Goal: Entertainment & Leisure: Consume media (video, audio)

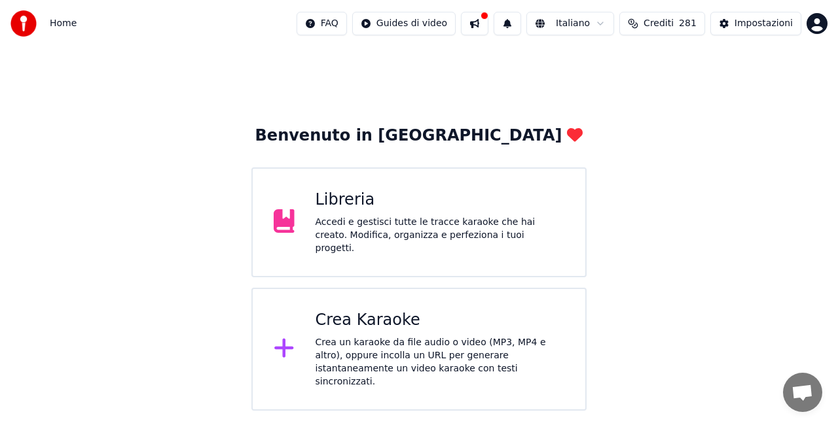
click at [456, 178] on div "Libreria Accedi e gestisci tutte le tracce karaoke che hai creato. Modifica, or…" at bounding box center [418, 223] width 335 height 110
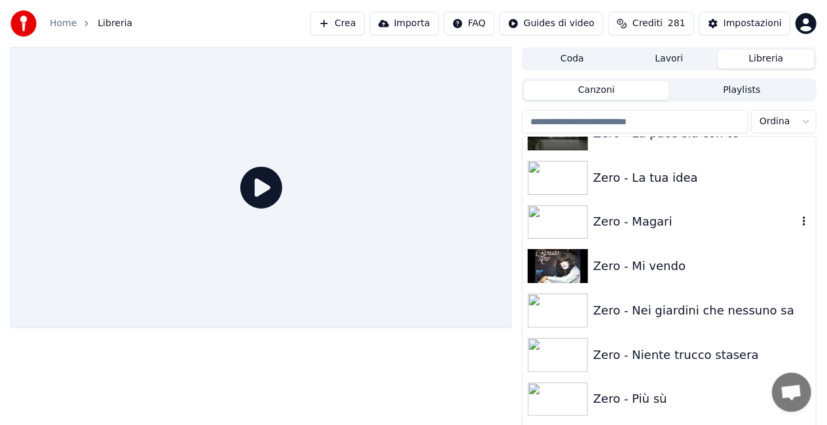
scroll to position [18506, 0]
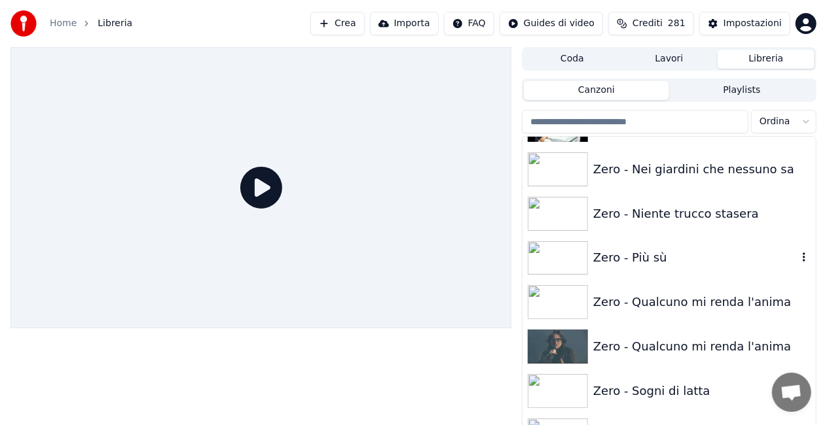
click at [678, 253] on div "Zero - Più sù" at bounding box center [695, 258] width 204 height 18
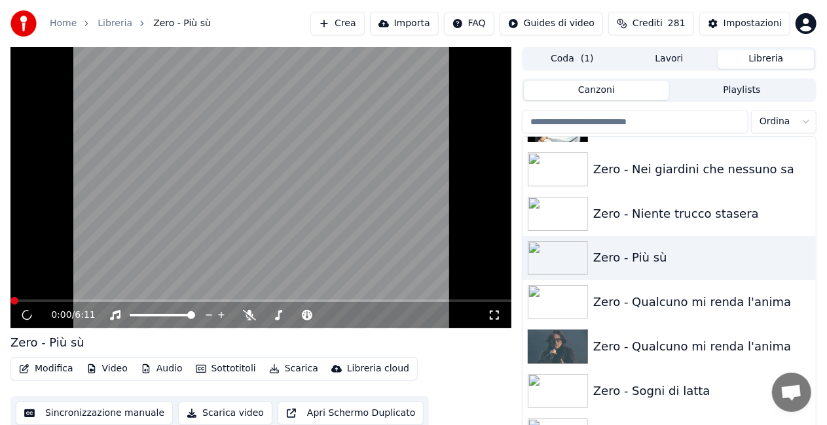
click at [494, 312] on icon at bounding box center [494, 315] width 13 height 10
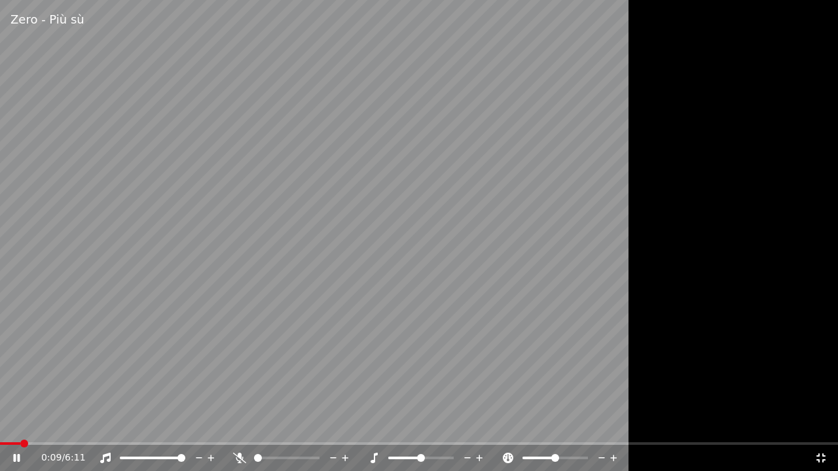
click at [18, 425] on span at bounding box center [10, 444] width 20 height 3
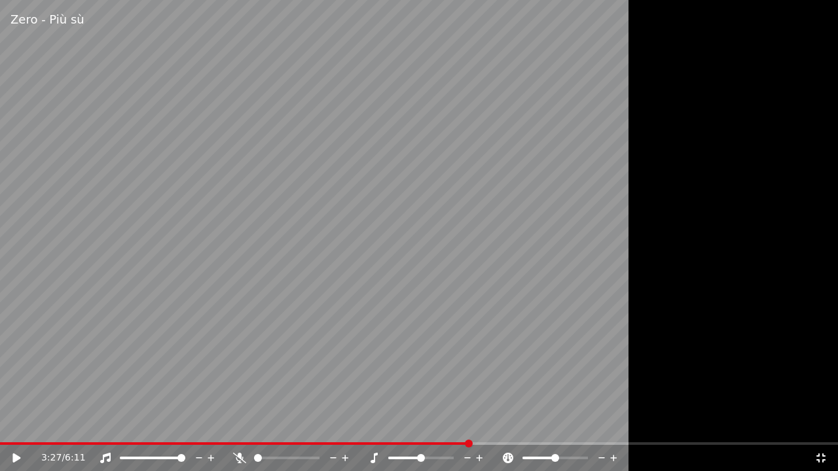
click at [3, 425] on div "3:27 / 6:11" at bounding box center [419, 458] width 838 height 26
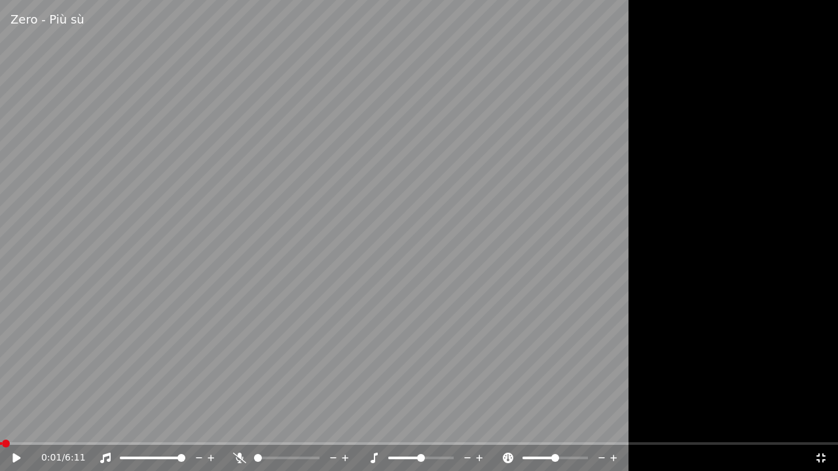
click at [2, 425] on span at bounding box center [1, 444] width 2 height 3
click at [11, 425] on icon at bounding box center [25, 458] width 31 height 10
click at [11, 425] on span at bounding box center [5, 444] width 11 height 3
click at [17, 425] on icon at bounding box center [16, 458] width 8 height 9
click at [18, 425] on div "1:56 / 6:11" at bounding box center [419, 458] width 838 height 26
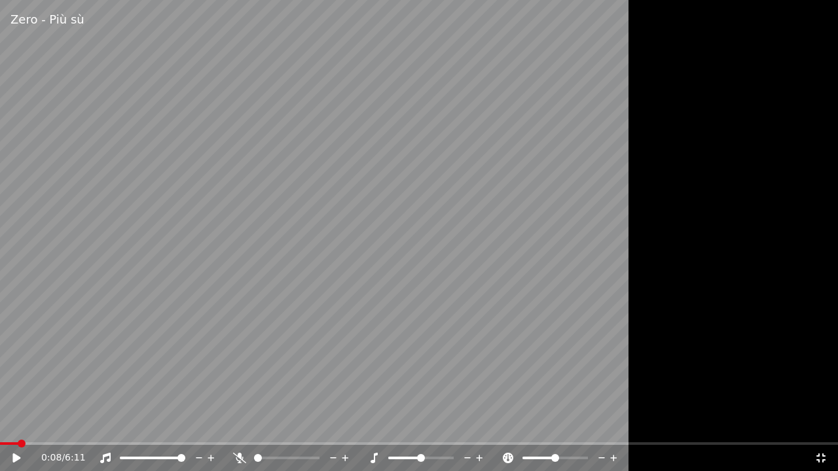
click at [17, 425] on span at bounding box center [9, 444] width 18 height 3
drag, startPoint x: 157, startPoint y: 389, endPoint x: 164, endPoint y: 388, distance: 6.7
click at [159, 389] on video at bounding box center [419, 235] width 838 height 471
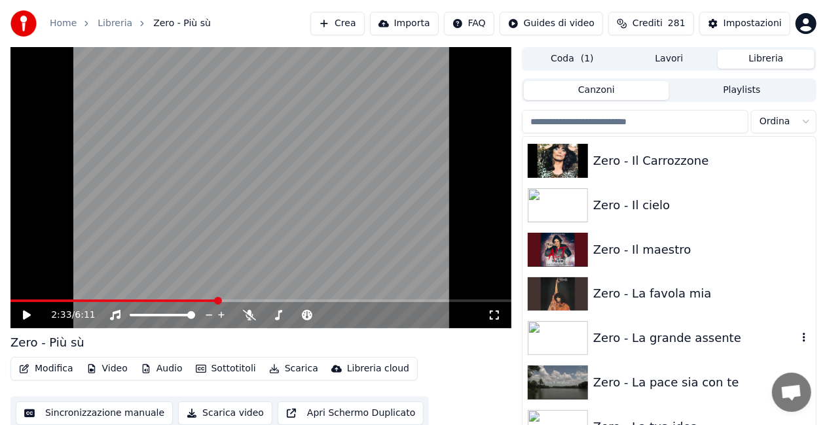
scroll to position [18113, 0]
click at [649, 209] on div "Zero - Il cielo" at bounding box center [695, 206] width 204 height 18
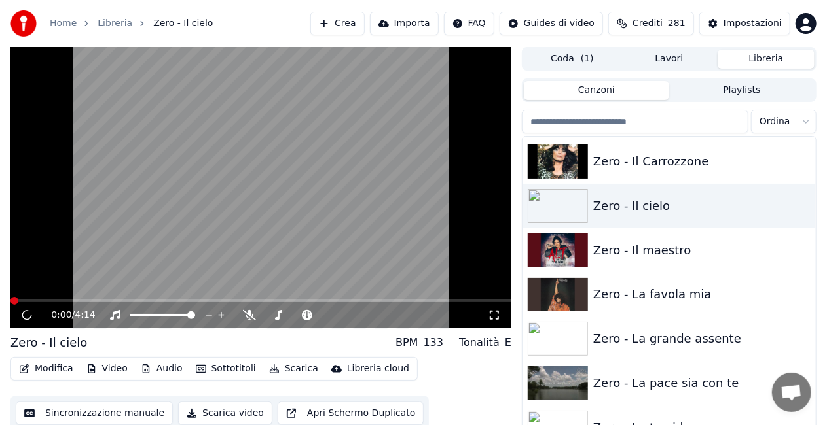
click at [492, 315] on icon at bounding box center [494, 315] width 13 height 10
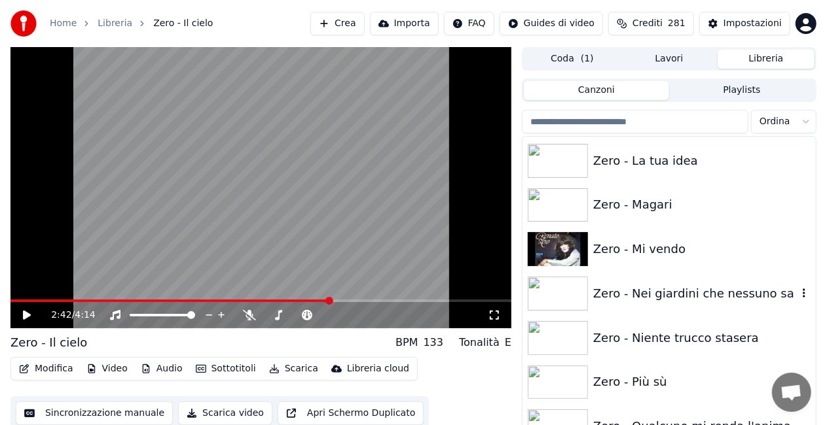
scroll to position [18506, 0]
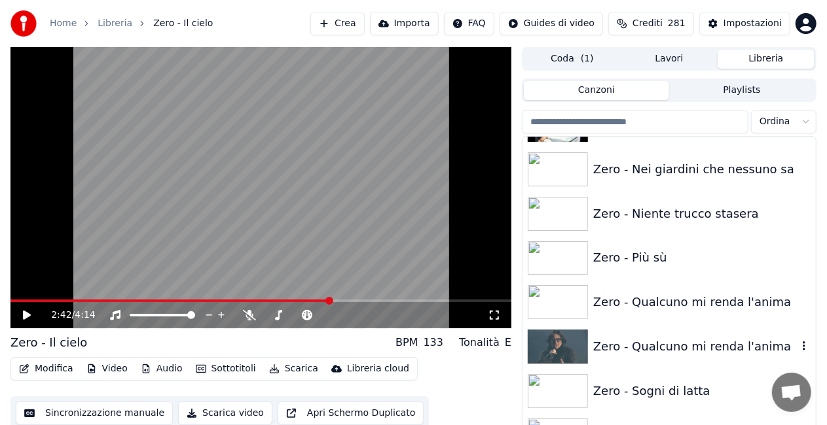
click at [714, 334] on div "Zero - Qualcuno mi renda l'anima" at bounding box center [668, 347] width 293 height 45
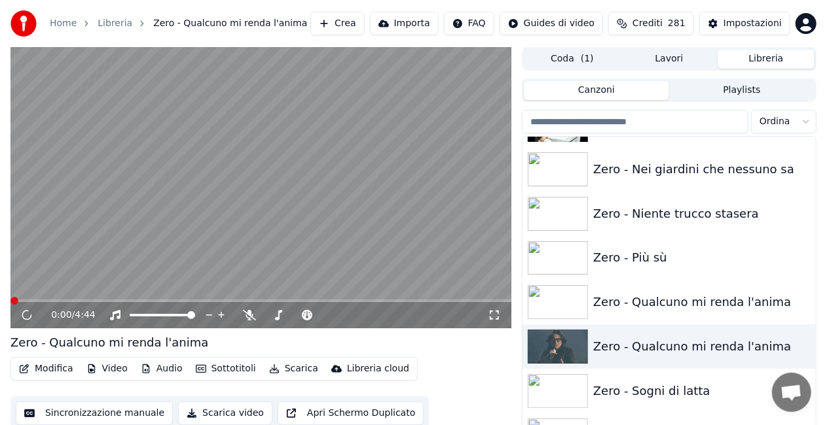
click at [495, 318] on icon at bounding box center [494, 315] width 13 height 10
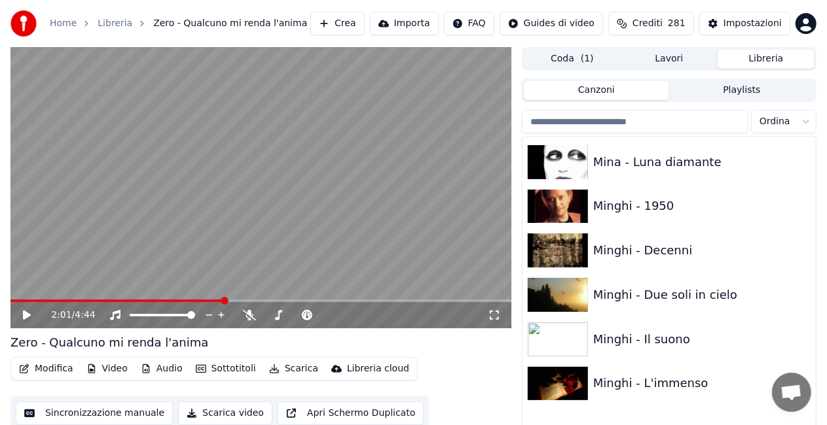
scroll to position [10235, 0]
drag, startPoint x: 640, startPoint y: 257, endPoint x: 612, endPoint y: 260, distance: 28.3
click at [640, 257] on div "Minghi - Decenni" at bounding box center [695, 250] width 204 height 18
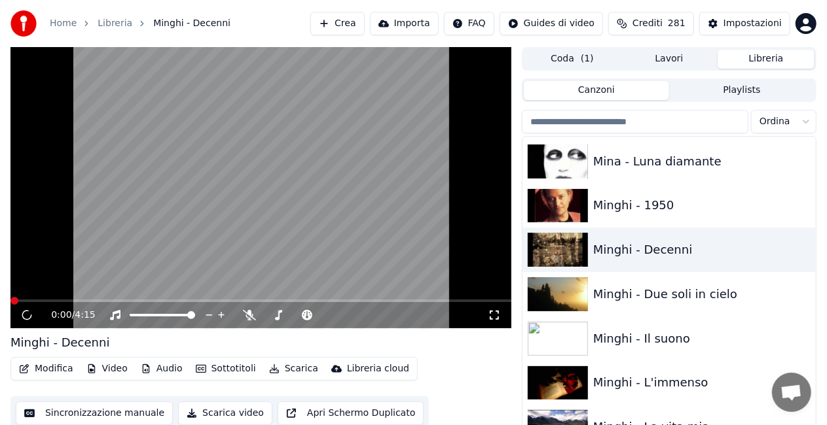
click at [494, 314] on icon at bounding box center [494, 315] width 13 height 10
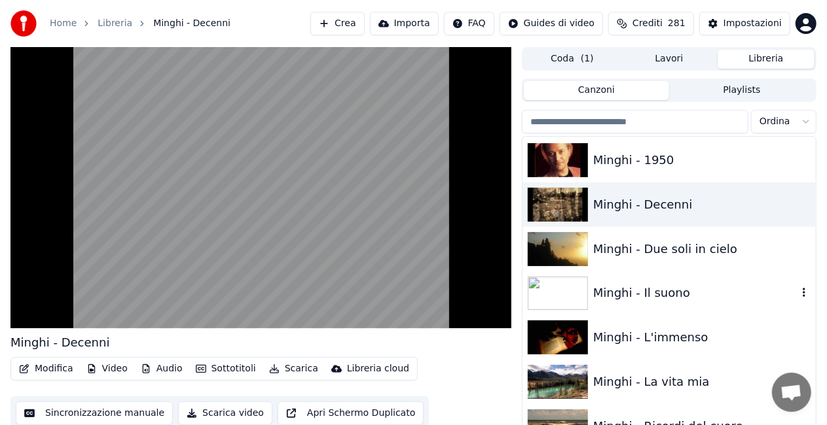
scroll to position [10301, 0]
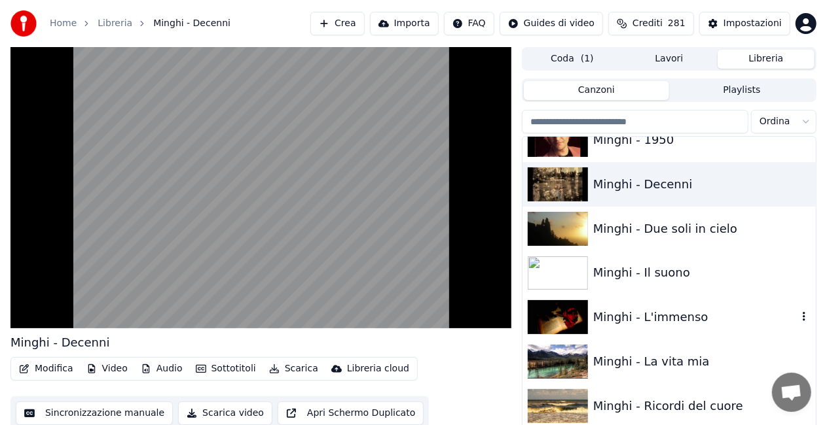
click at [653, 317] on div "Minghi - L'immenso" at bounding box center [695, 317] width 204 height 18
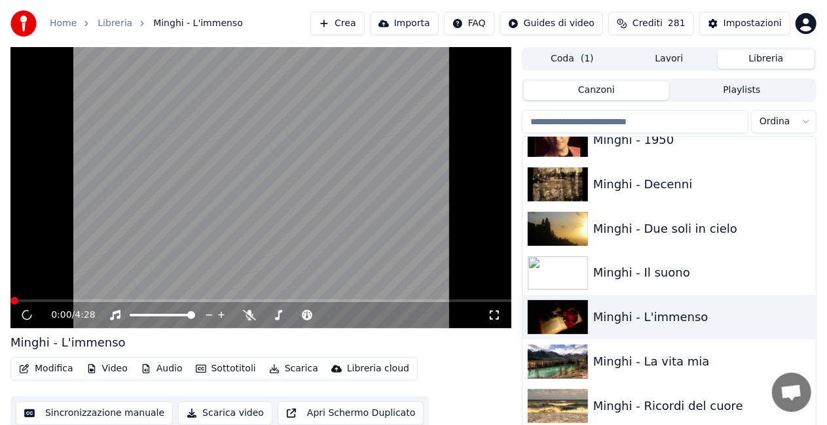
click at [490, 316] on icon at bounding box center [494, 315] width 13 height 10
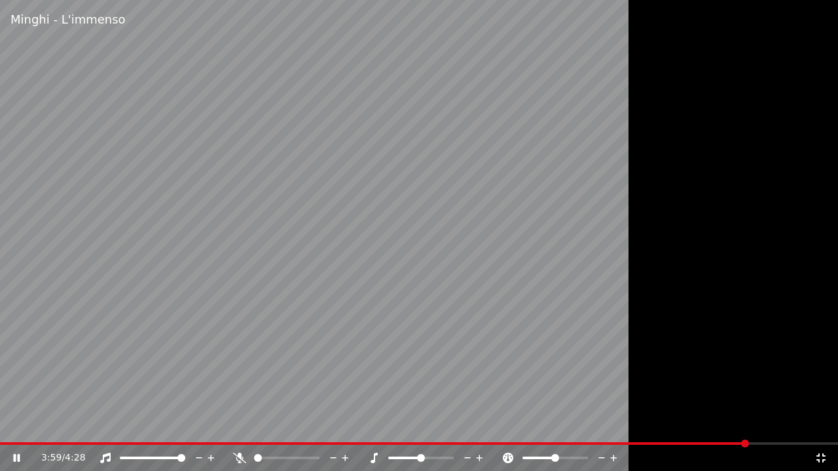
click at [190, 126] on video at bounding box center [419, 235] width 838 height 471
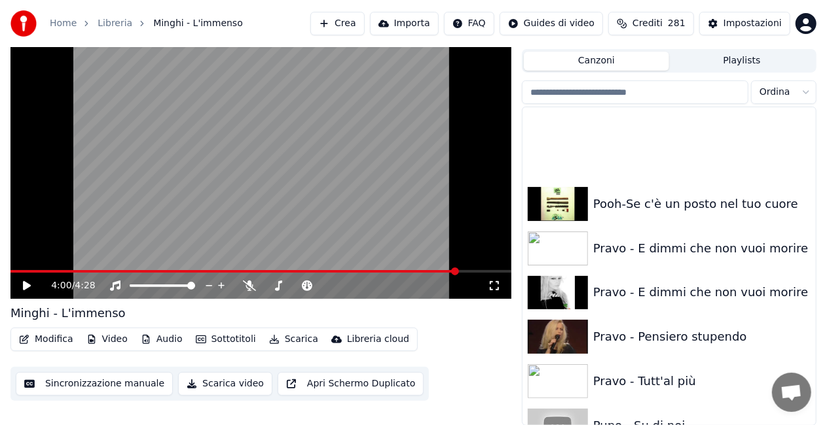
scroll to position [12768, 0]
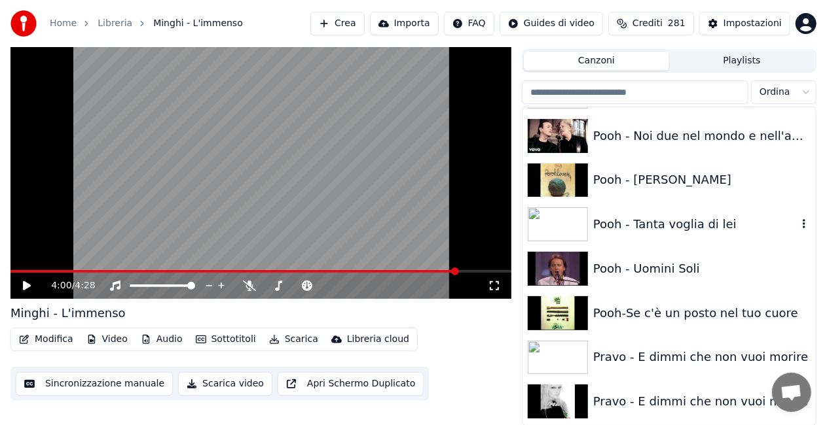
click at [611, 227] on div "Pooh - Tanta voglia di lei" at bounding box center [695, 224] width 204 height 18
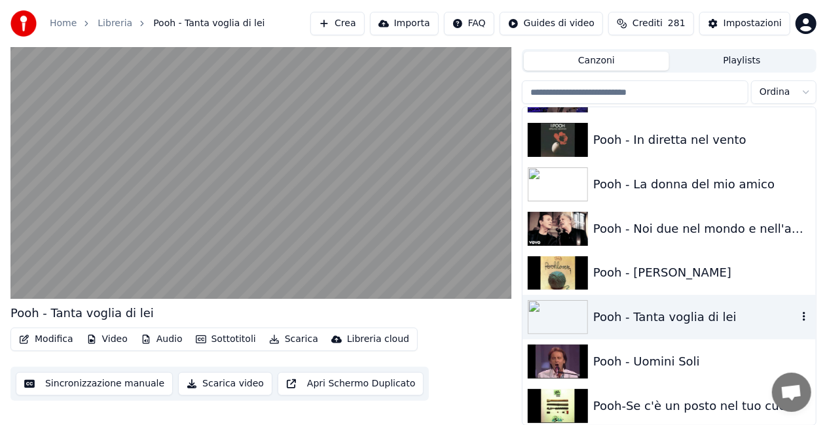
scroll to position [12637, 0]
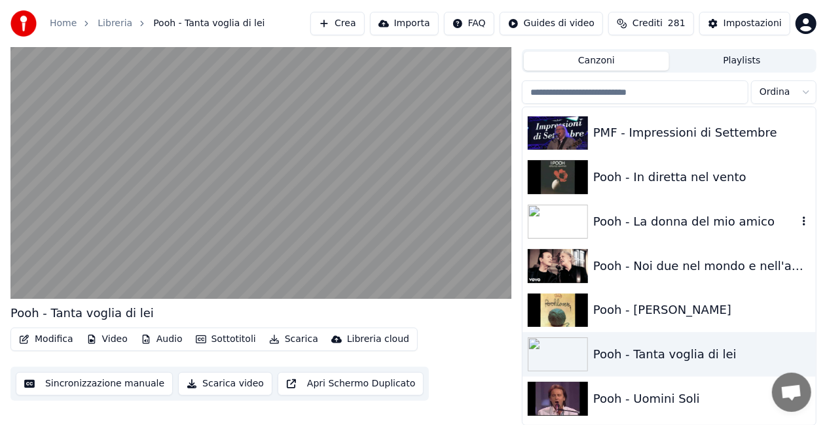
click at [654, 225] on div "Pooh - La donna del mio amico" at bounding box center [695, 222] width 204 height 18
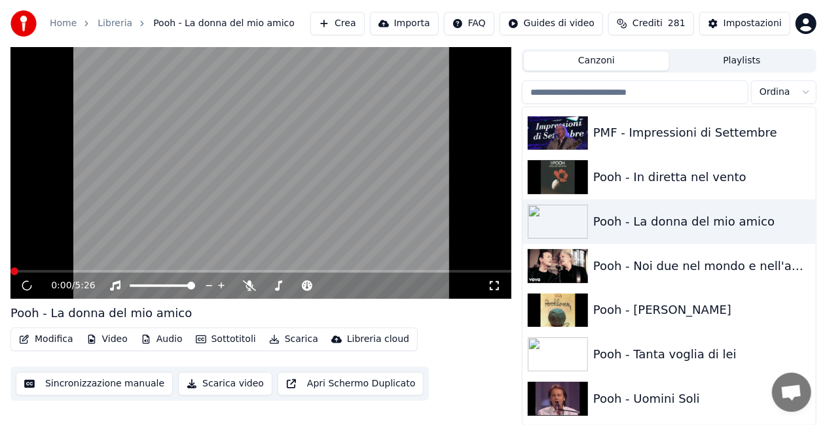
click at [500, 284] on icon at bounding box center [494, 286] width 13 height 10
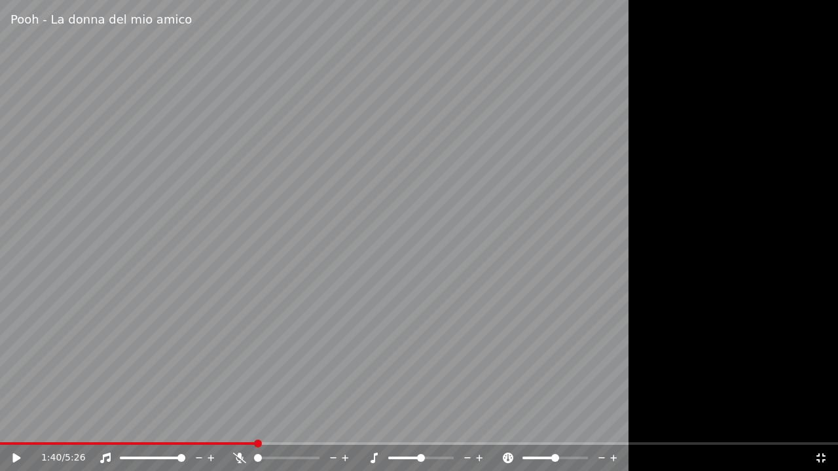
click at [257, 425] on span at bounding box center [128, 444] width 257 height 3
click at [241, 425] on icon at bounding box center [239, 458] width 13 height 10
drag, startPoint x: 444, startPoint y: 266, endPoint x: 462, endPoint y: 265, distance: 18.3
click at [446, 266] on video at bounding box center [419, 235] width 838 height 471
click at [237, 425] on icon at bounding box center [239, 458] width 13 height 10
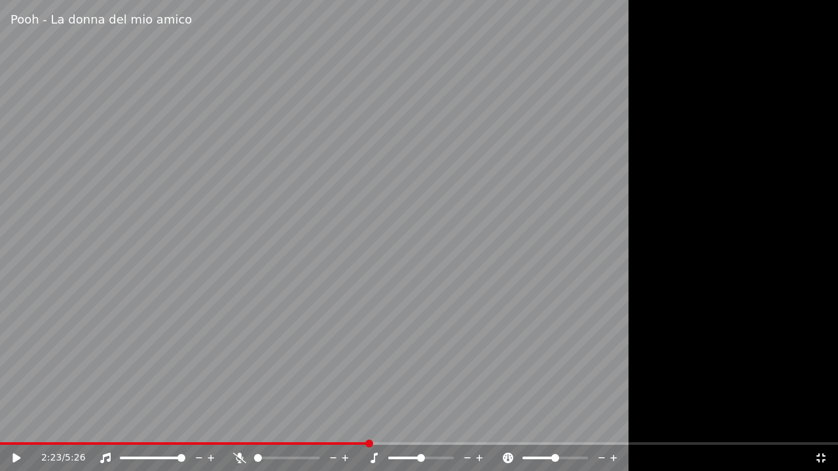
click at [822, 425] on icon at bounding box center [820, 458] width 13 height 10
